Goal: Find specific page/section: Find specific page/section

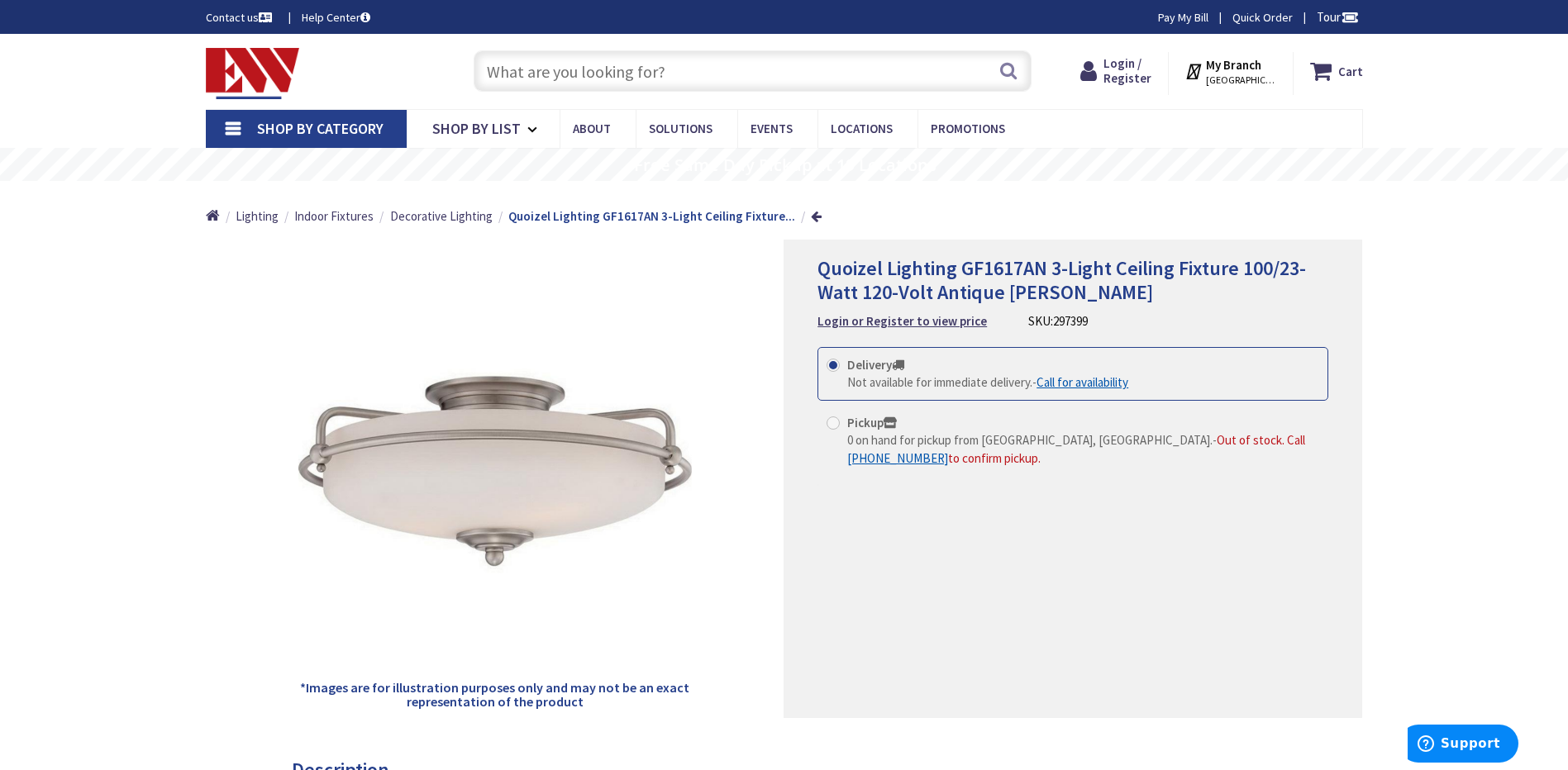
click at [486, 72] on input "text" at bounding box center [752, 71] width 558 height 42
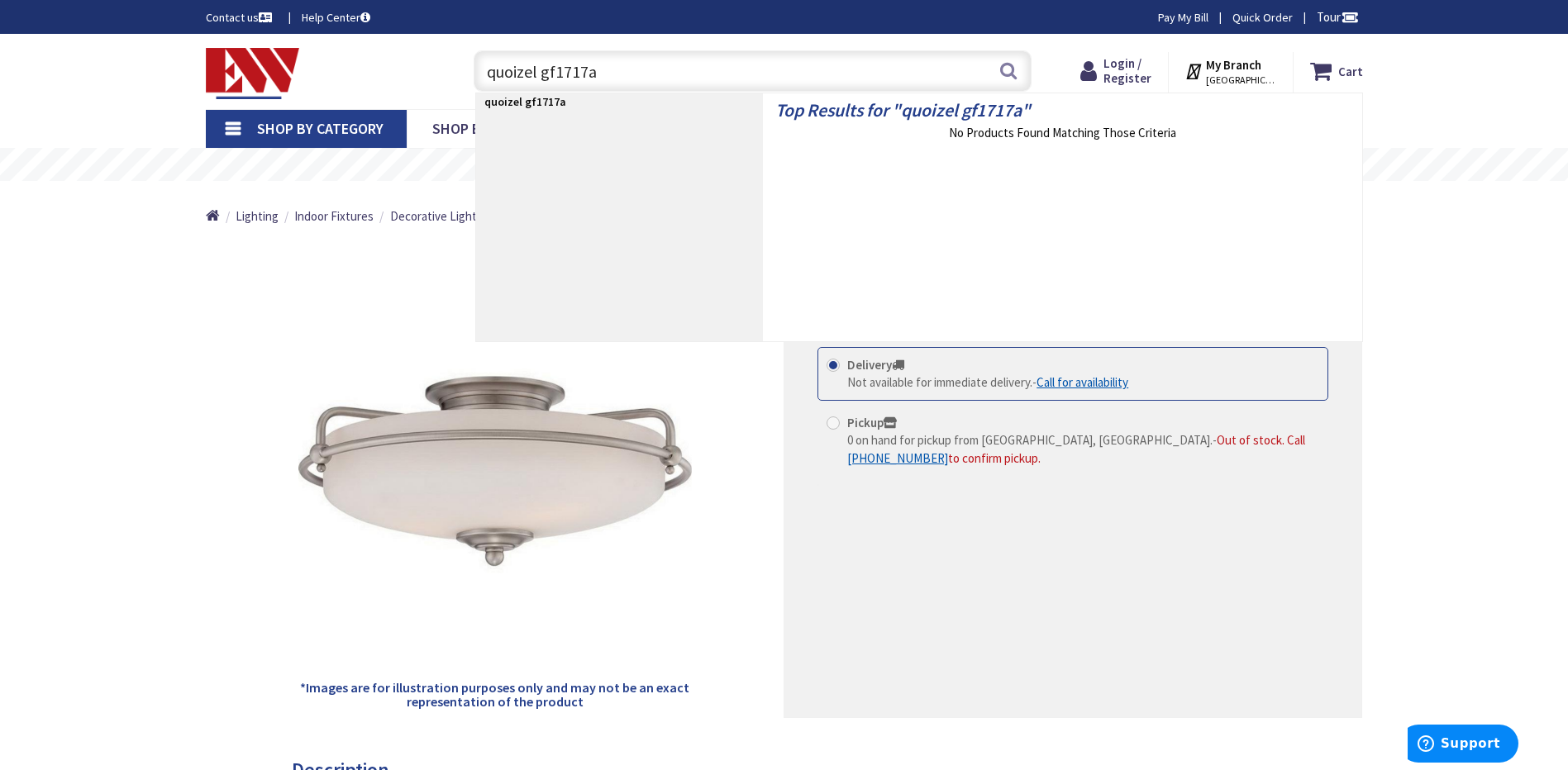
type input "quoizel gf1717an"
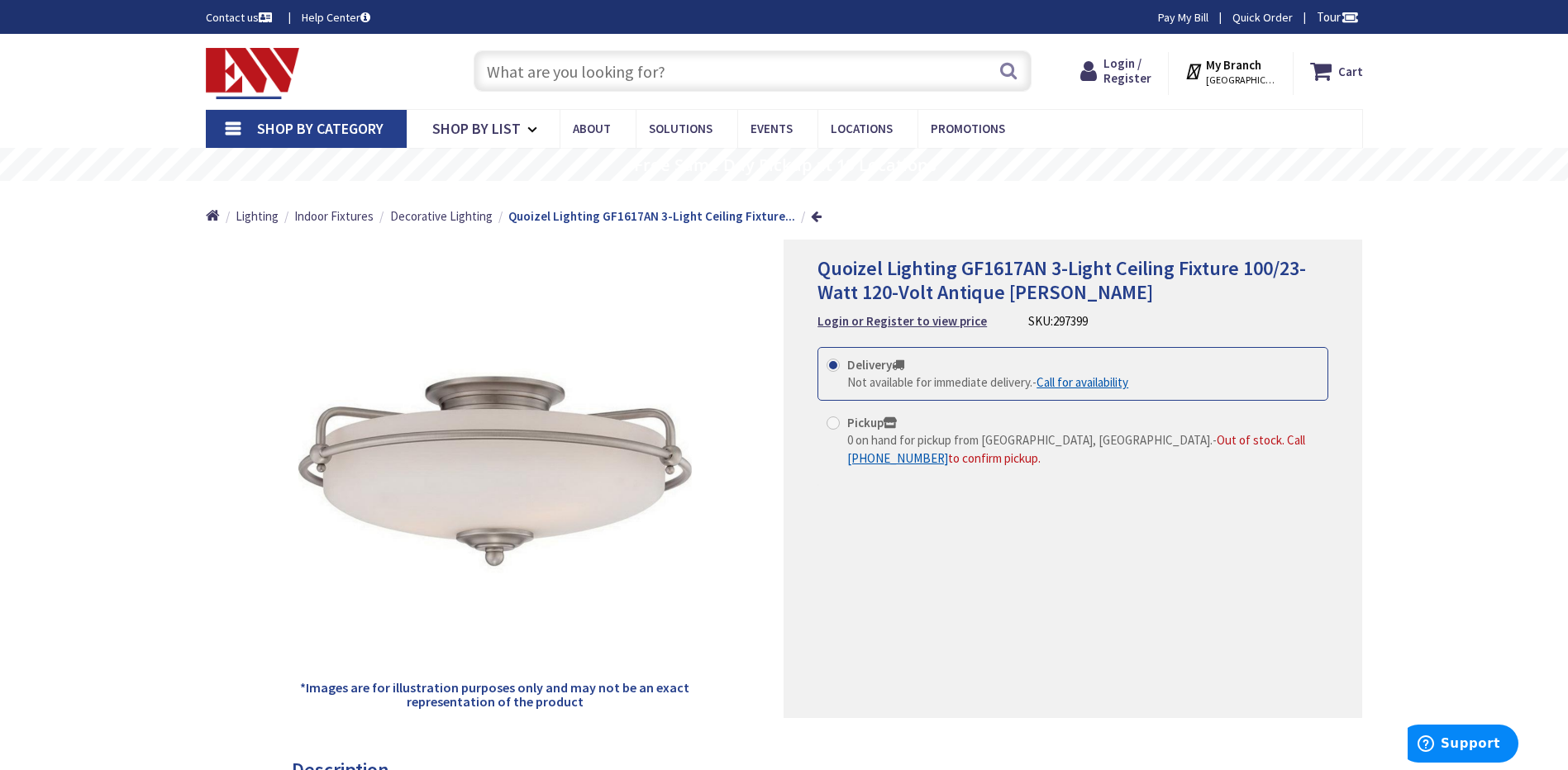
click at [509, 71] on input "text" at bounding box center [752, 71] width 558 height 42
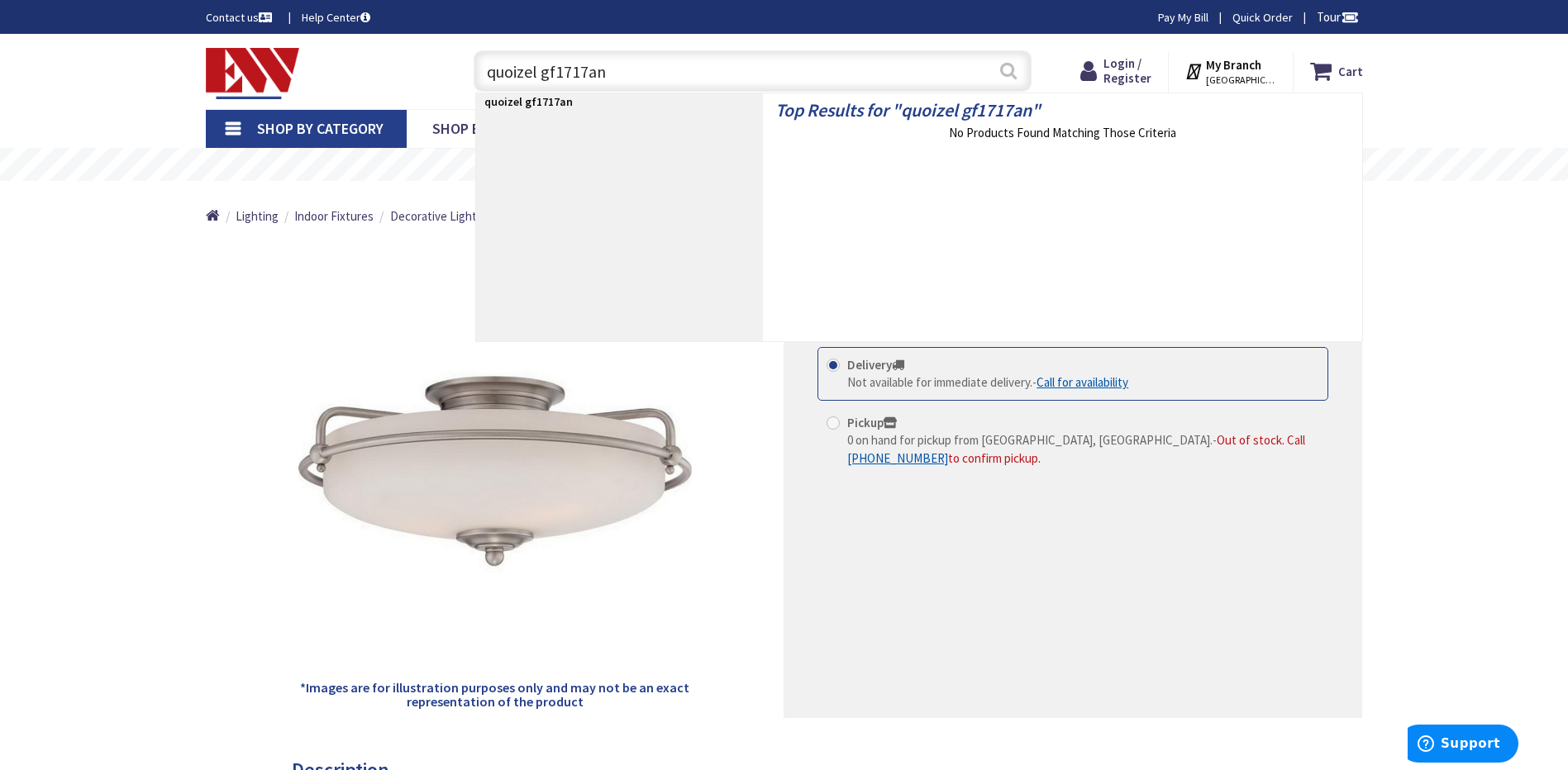
type input "quoizel gf1717an"
click at [1005, 70] on button "Search" at bounding box center [1008, 71] width 22 height 38
